Goal: Navigation & Orientation: Find specific page/section

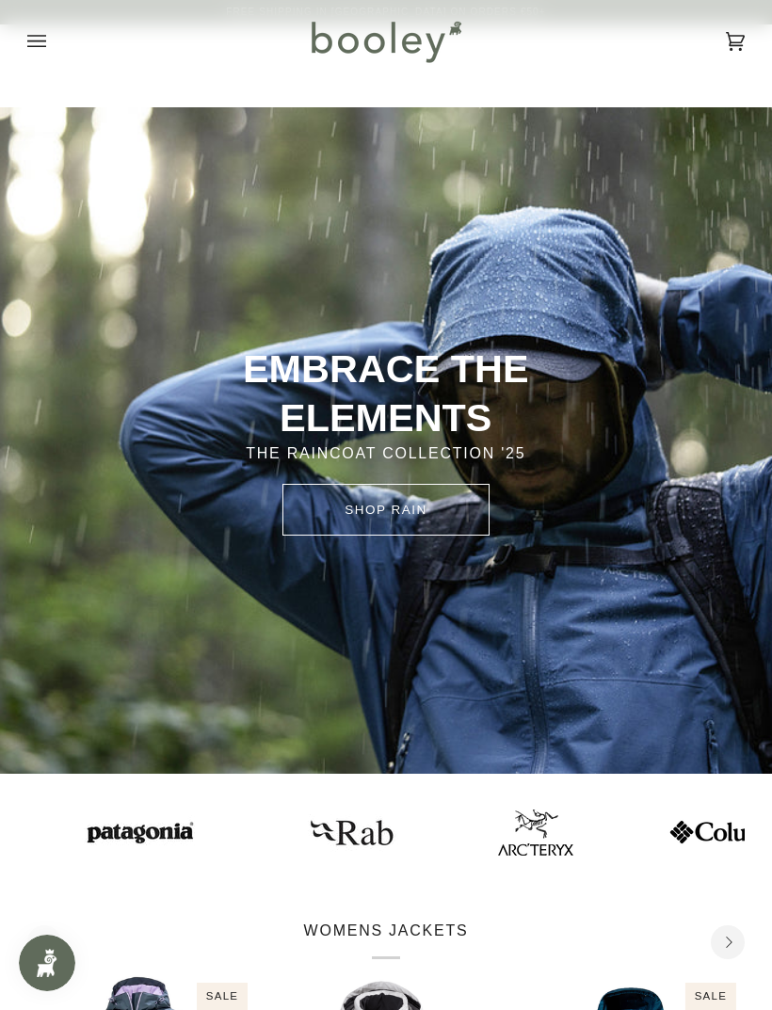
scroll to position [494, 0]
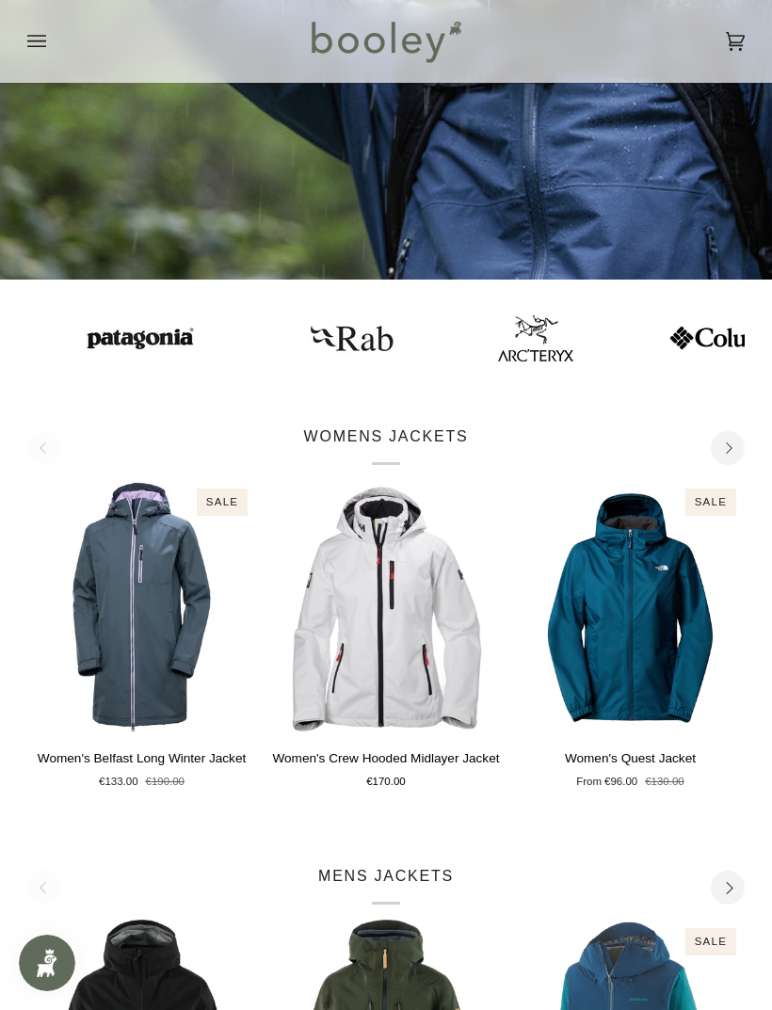
click at [34, 66] on button "Open menu" at bounding box center [55, 41] width 56 height 83
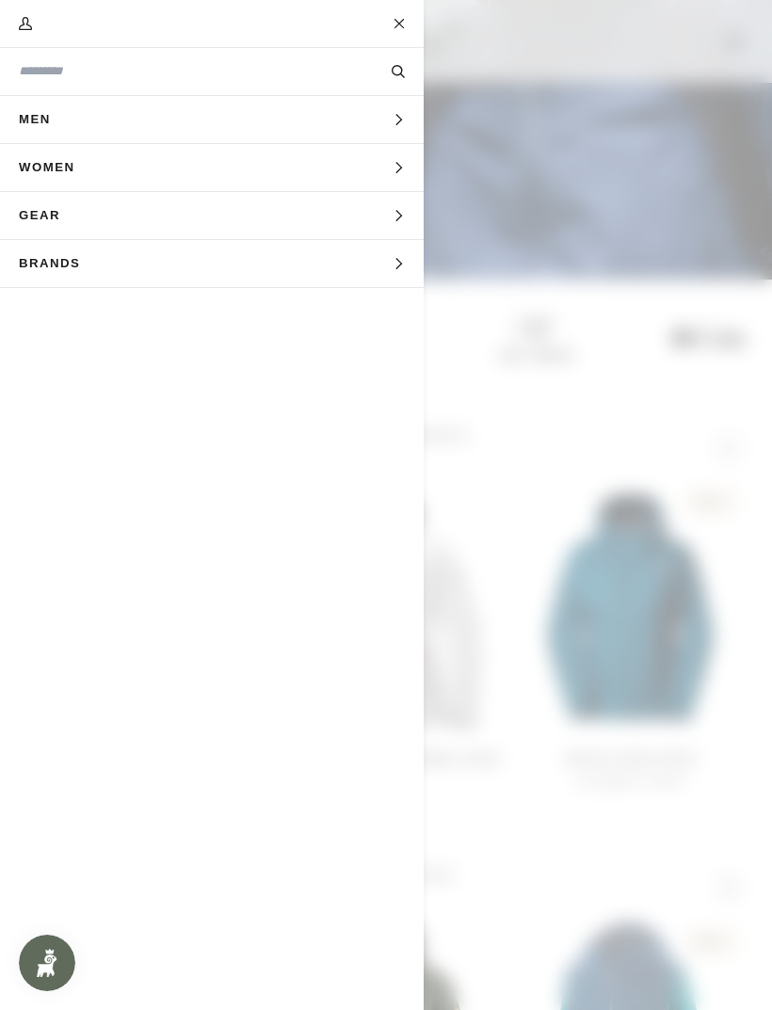
click at [204, 201] on button "Gear Expand menu" at bounding box center [211, 216] width 423 height 48
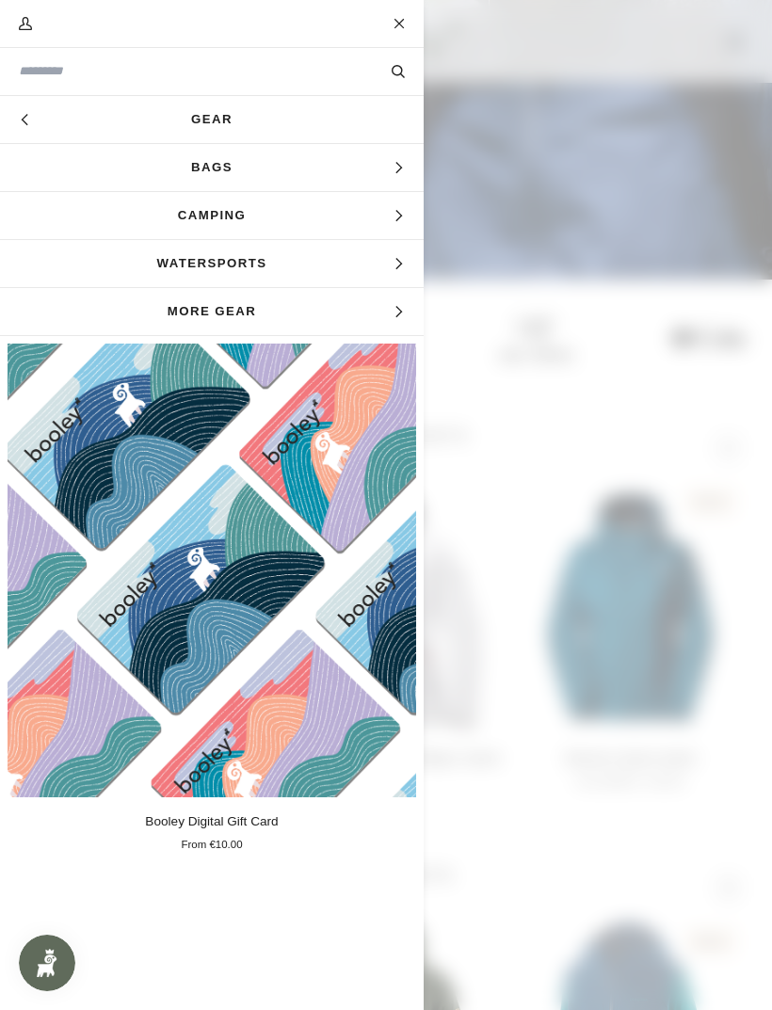
click at [301, 163] on span "Bags" at bounding box center [211, 167] width 423 height 47
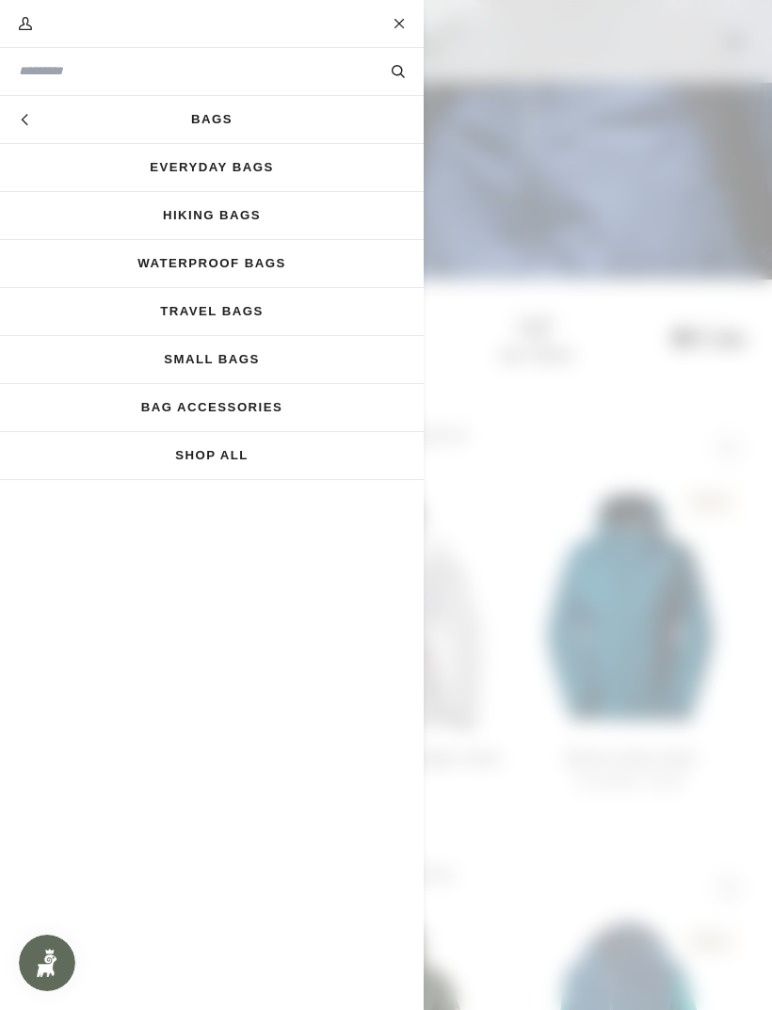
click at [293, 355] on link "Small Bags" at bounding box center [211, 359] width 423 height 47
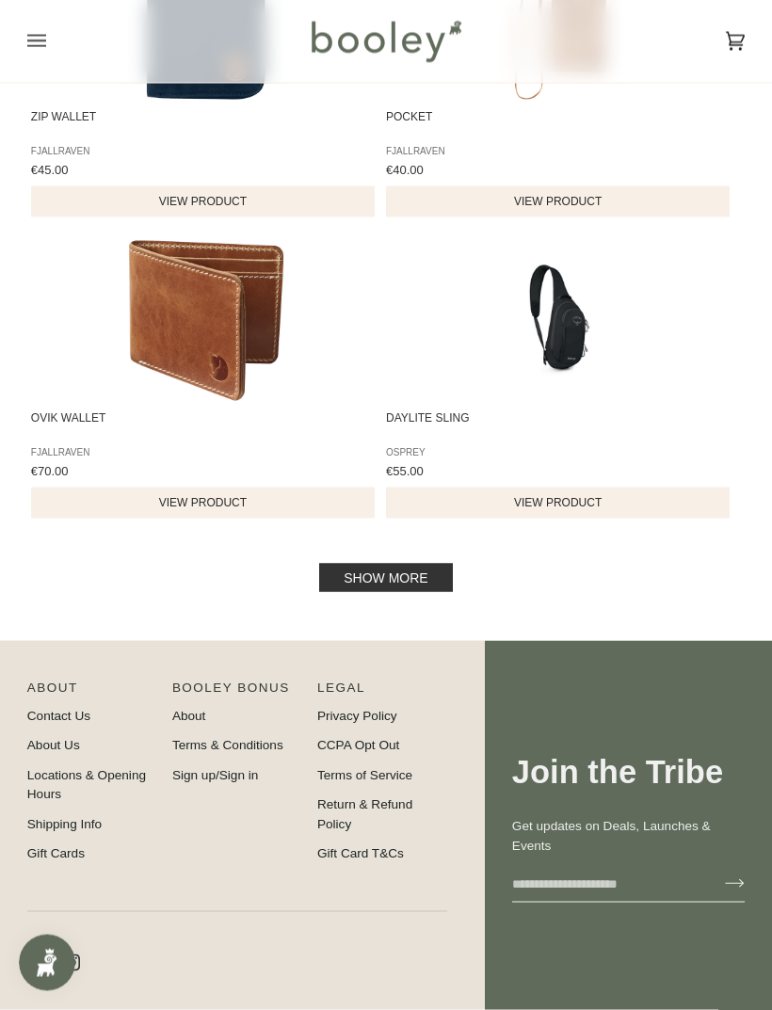
scroll to position [2896, 0]
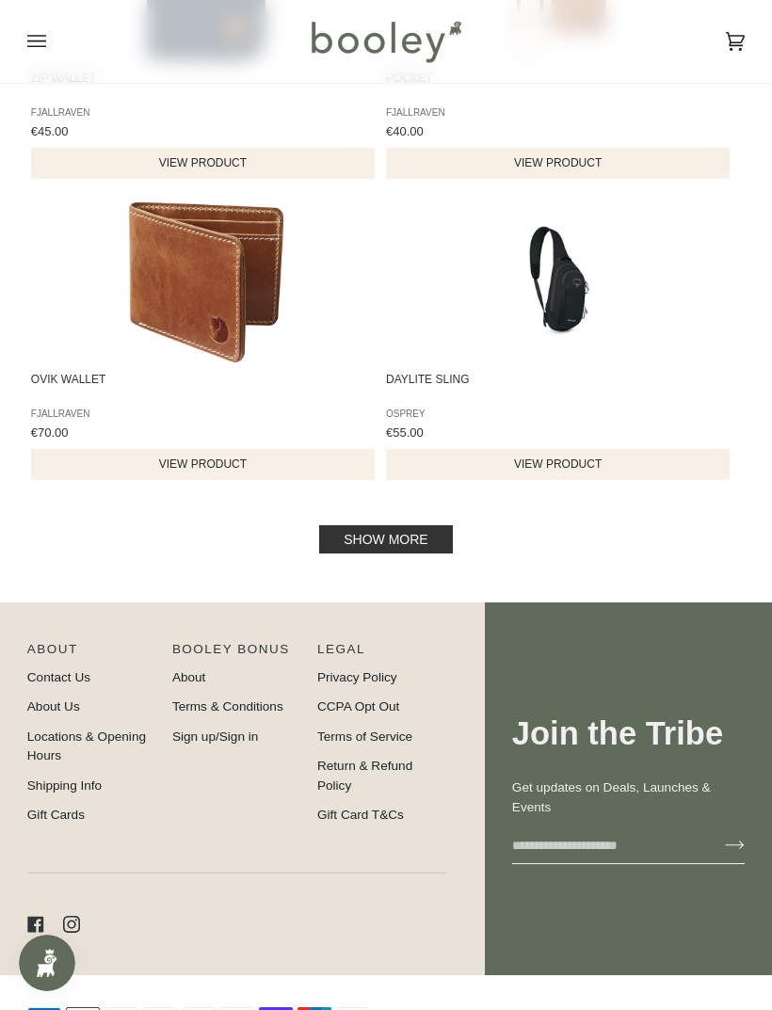
click at [431, 550] on link "Show more" at bounding box center [385, 539] width 133 height 28
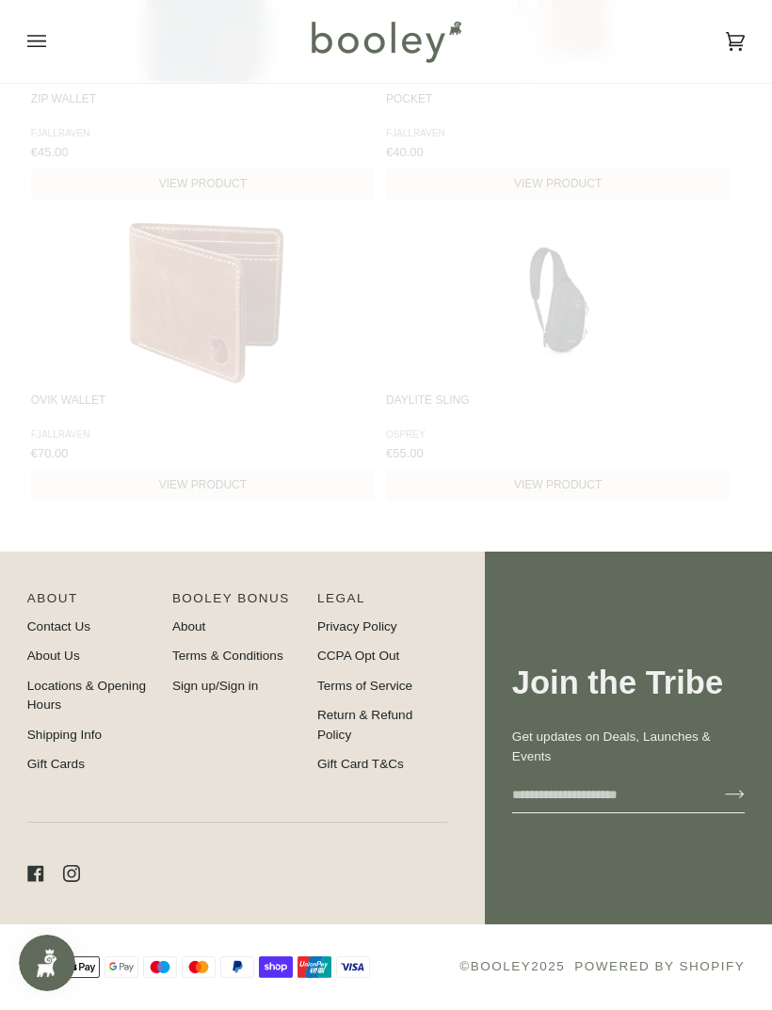
scroll to position [2823, 0]
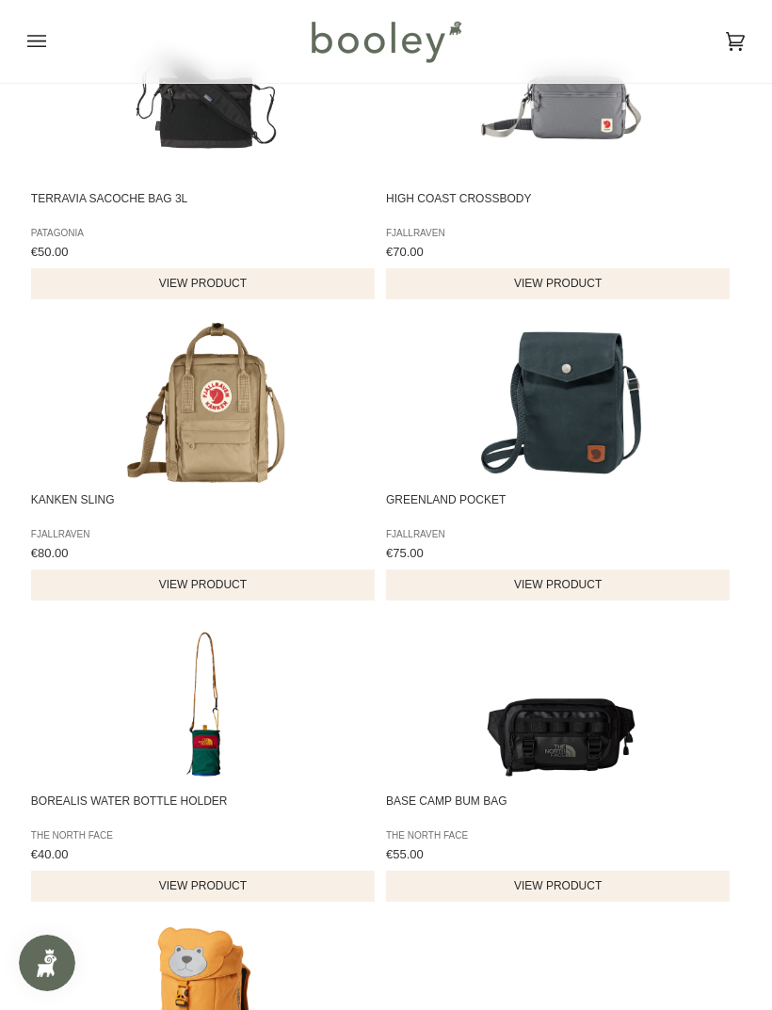
scroll to position [3979, 0]
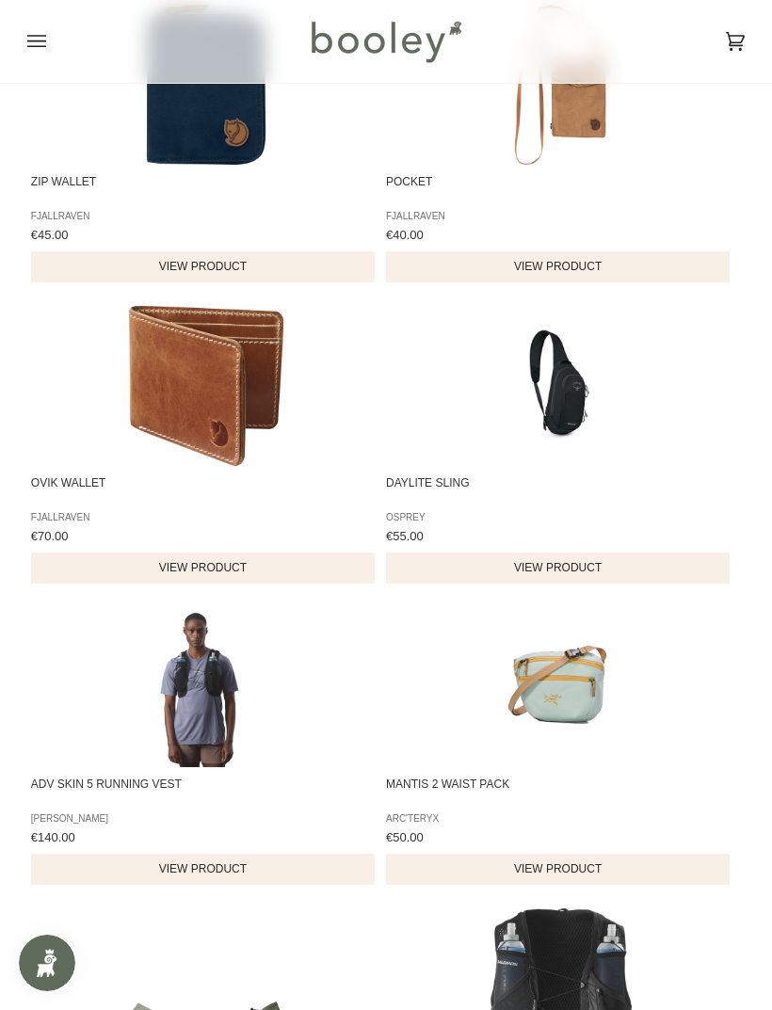
scroll to position [2792, 0]
